Goal: Task Accomplishment & Management: Use online tool/utility

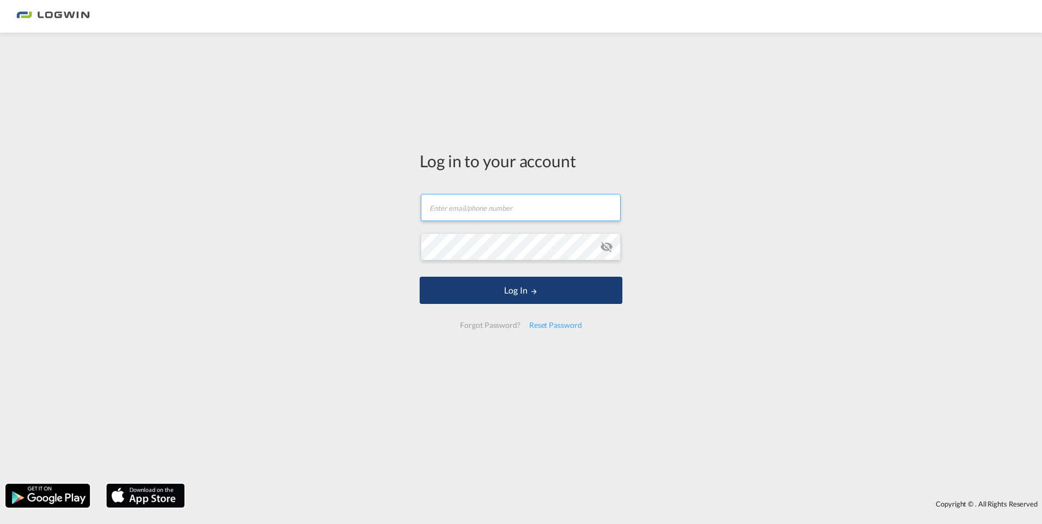
type input "[PERSON_NAME][EMAIL_ADDRESS][PERSON_NAME][DOMAIN_NAME]"
click at [508, 302] on button "Log In" at bounding box center [521, 290] width 203 height 27
